Goal: Task Accomplishment & Management: Use online tool/utility

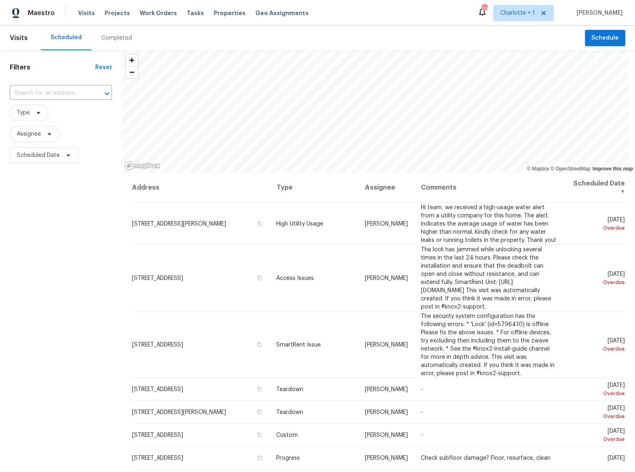
click at [195, 11] on div "Visits Projects Work Orders Tasks Properties Geo Assignments" at bounding box center [198, 13] width 240 height 16
click at [187, 13] on span "Tasks" at bounding box center [195, 13] width 17 height 6
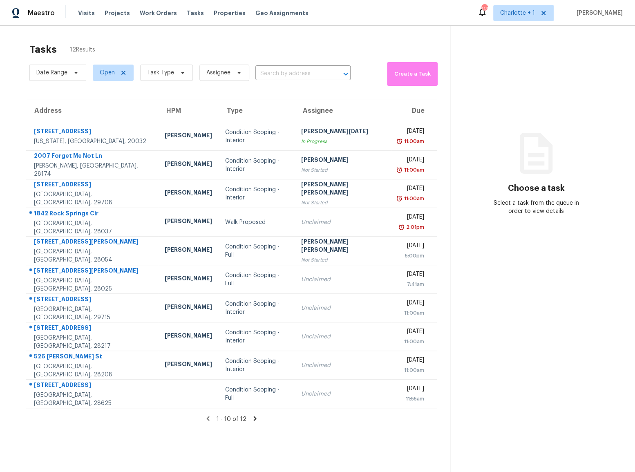
click at [251, 419] on icon at bounding box center [254, 418] width 7 height 7
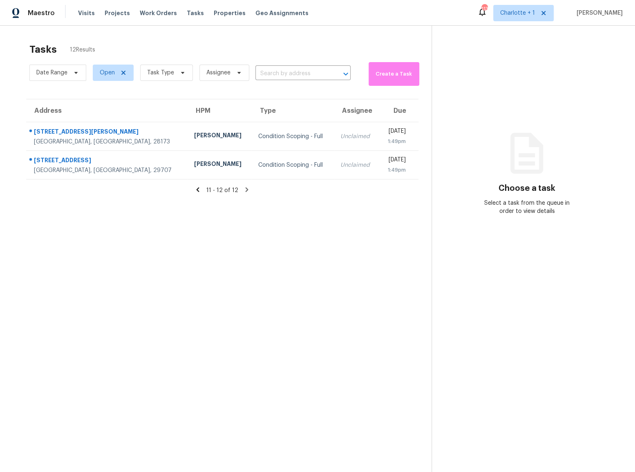
click at [197, 189] on icon at bounding box center [197, 189] width 7 height 7
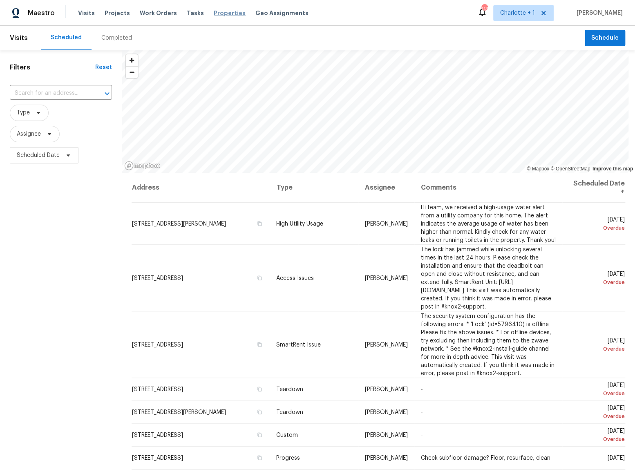
click at [221, 11] on span "Properties" at bounding box center [230, 13] width 32 height 8
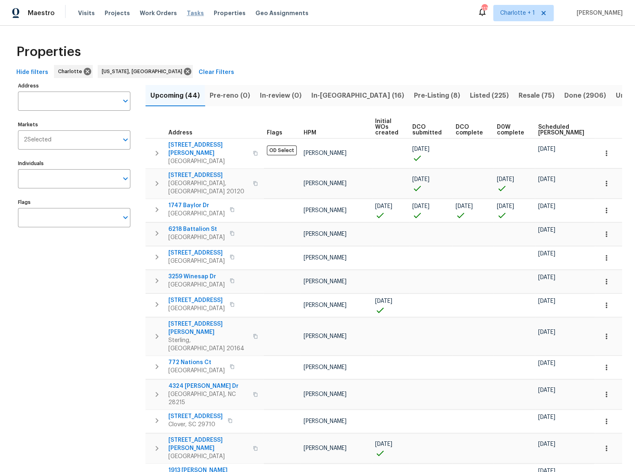
click at [189, 15] on span "Tasks" at bounding box center [195, 13] width 17 height 6
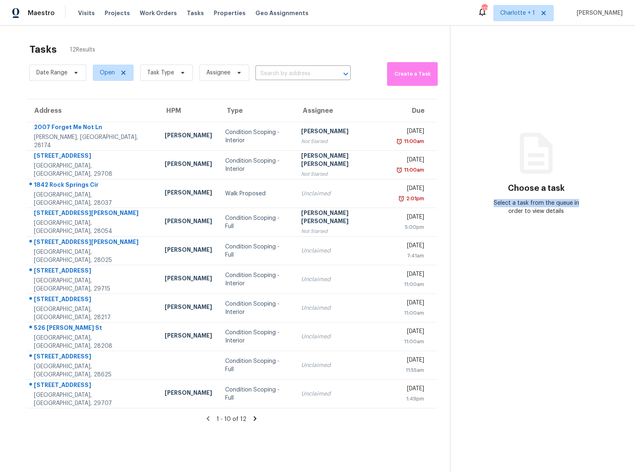
drag, startPoint x: 479, startPoint y: 201, endPoint x: 577, endPoint y: 204, distance: 98.1
click at [577, 204] on div "Choose a task Select a task from the queue in order to view details" at bounding box center [536, 181] width 172 height 67
click at [564, 210] on div "Select a task from the queue in order to view details" at bounding box center [536, 207] width 86 height 16
drag, startPoint x: 564, startPoint y: 210, endPoint x: 481, endPoint y: 201, distance: 83.9
click at [493, 201] on div "Select a task from the queue in order to view details" at bounding box center [536, 207] width 86 height 16
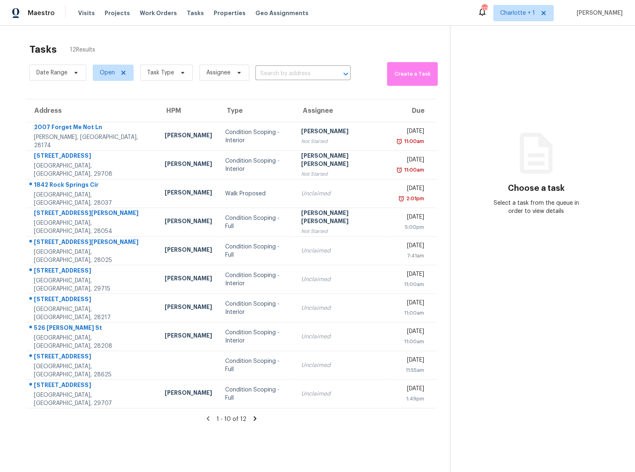
click at [530, 179] on div "Choose a task Select a task from the queue in order to view details" at bounding box center [536, 181] width 172 height 67
drag, startPoint x: 565, startPoint y: 217, endPoint x: 478, endPoint y: 199, distance: 89.2
click at [478, 199] on section "Choose a task Select a task from the queue in order to view details" at bounding box center [536, 262] width 172 height 472
click at [549, 216] on section "Choose a task Select a task from the queue in order to view details" at bounding box center [536, 262] width 172 height 472
click at [549, 213] on div "Select a task from the queue in order to view details" at bounding box center [536, 207] width 86 height 16
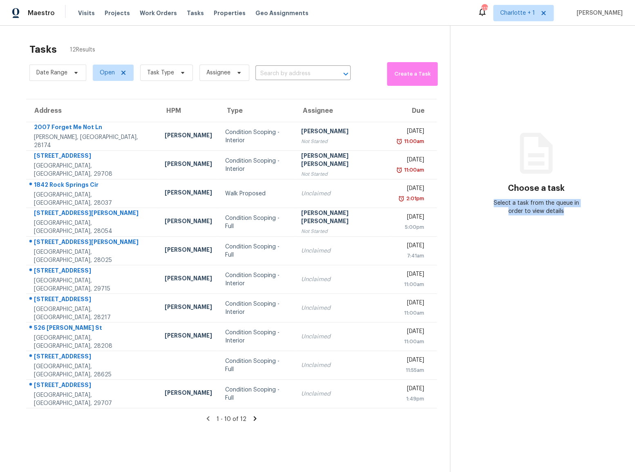
click at [527, 211] on div "Select a task from the queue in order to view details" at bounding box center [536, 207] width 86 height 16
drag, startPoint x: 527, startPoint y: 211, endPoint x: 479, endPoint y: 203, distance: 49.3
click at [493, 203] on div "Select a task from the queue in order to view details" at bounding box center [536, 207] width 86 height 16
click at [532, 215] on div "Select a task from the queue in order to view details" at bounding box center [536, 207] width 86 height 16
click at [391, 78] on span "Create a Task" at bounding box center [412, 73] width 43 height 9
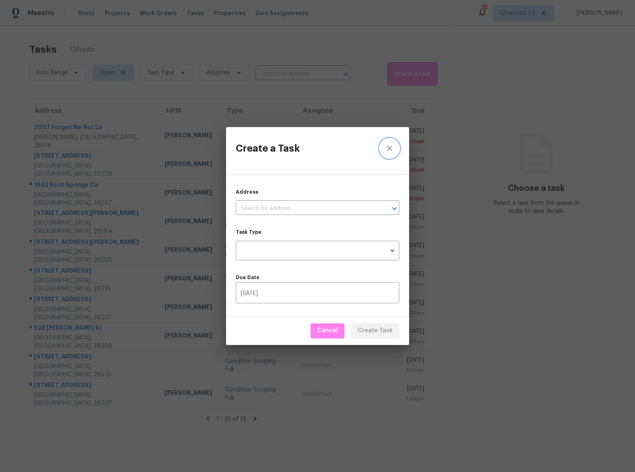
click at [387, 146] on icon "close" at bounding box center [389, 148] width 5 height 5
